Goal: Information Seeking & Learning: Learn about a topic

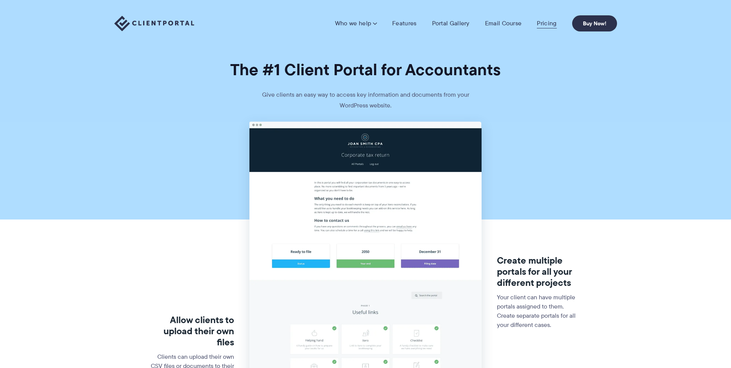
click at [549, 25] on link "Pricing" at bounding box center [547, 24] width 20 height 8
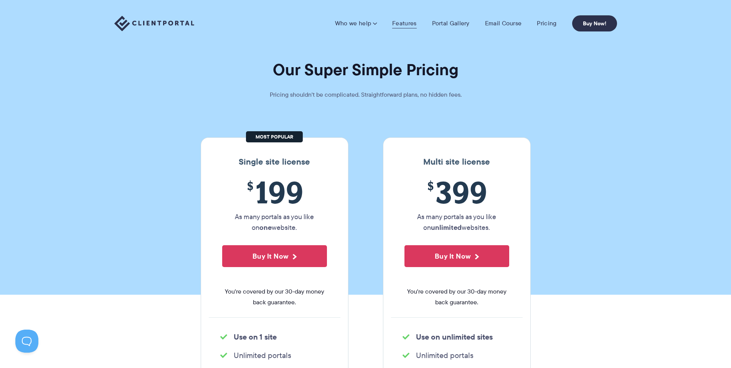
click at [411, 24] on link "Features" at bounding box center [404, 24] width 24 height 8
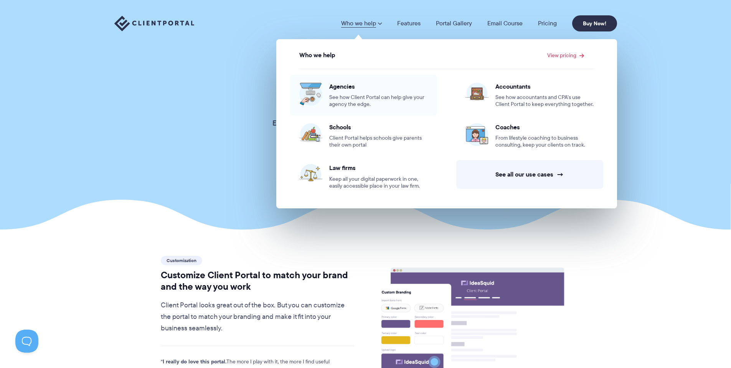
click at [344, 88] on span "Agencies" at bounding box center [378, 87] width 99 height 8
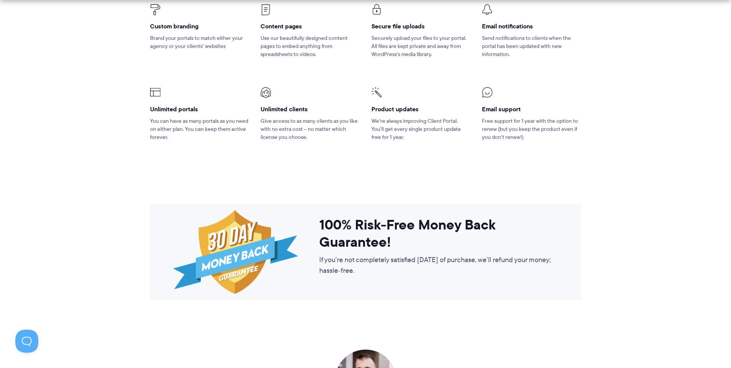
scroll to position [1428, 0]
